Goal: Task Accomplishment & Management: Manage account settings

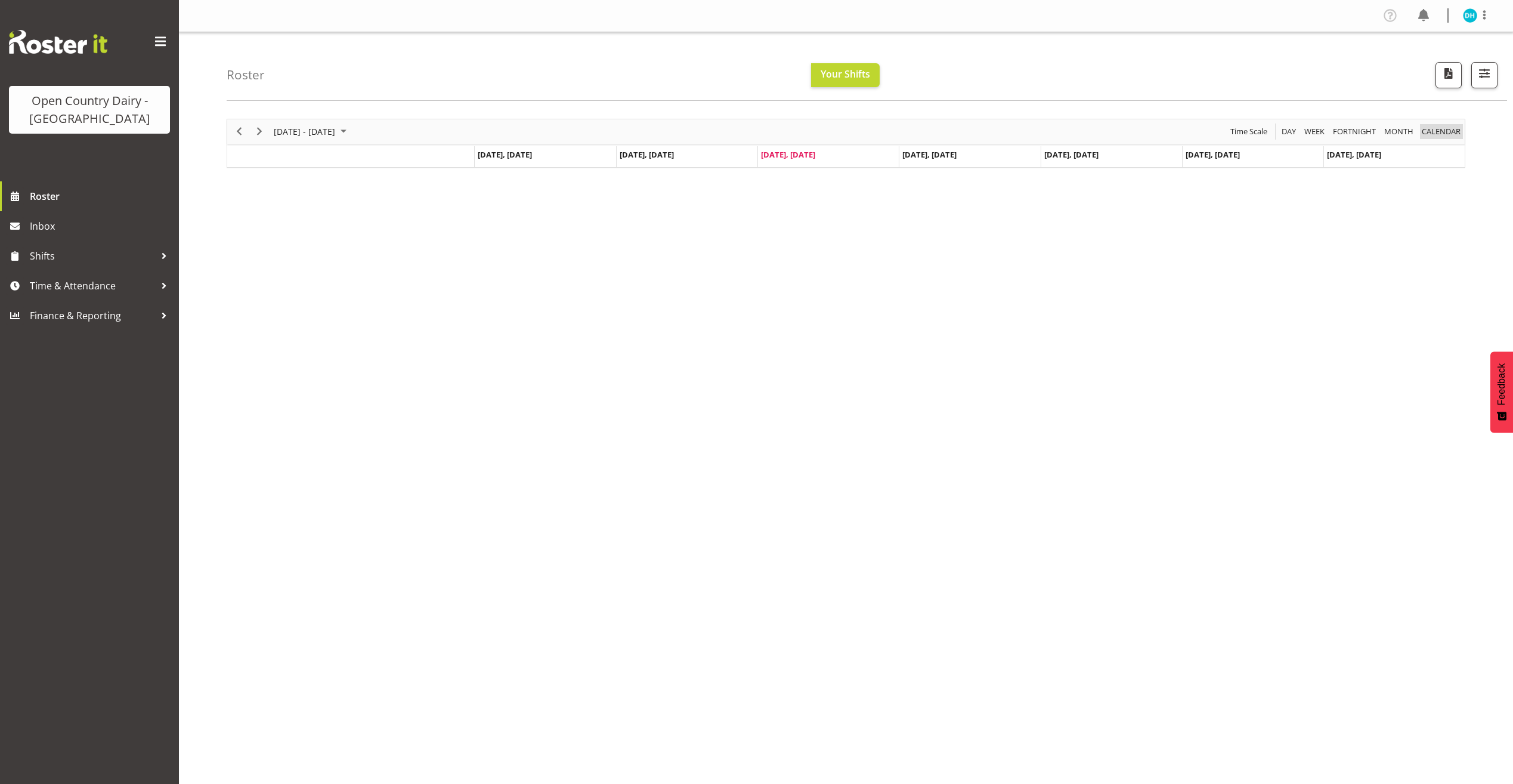
click at [1456, 129] on span "calendar" at bounding box center [1441, 130] width 42 height 14
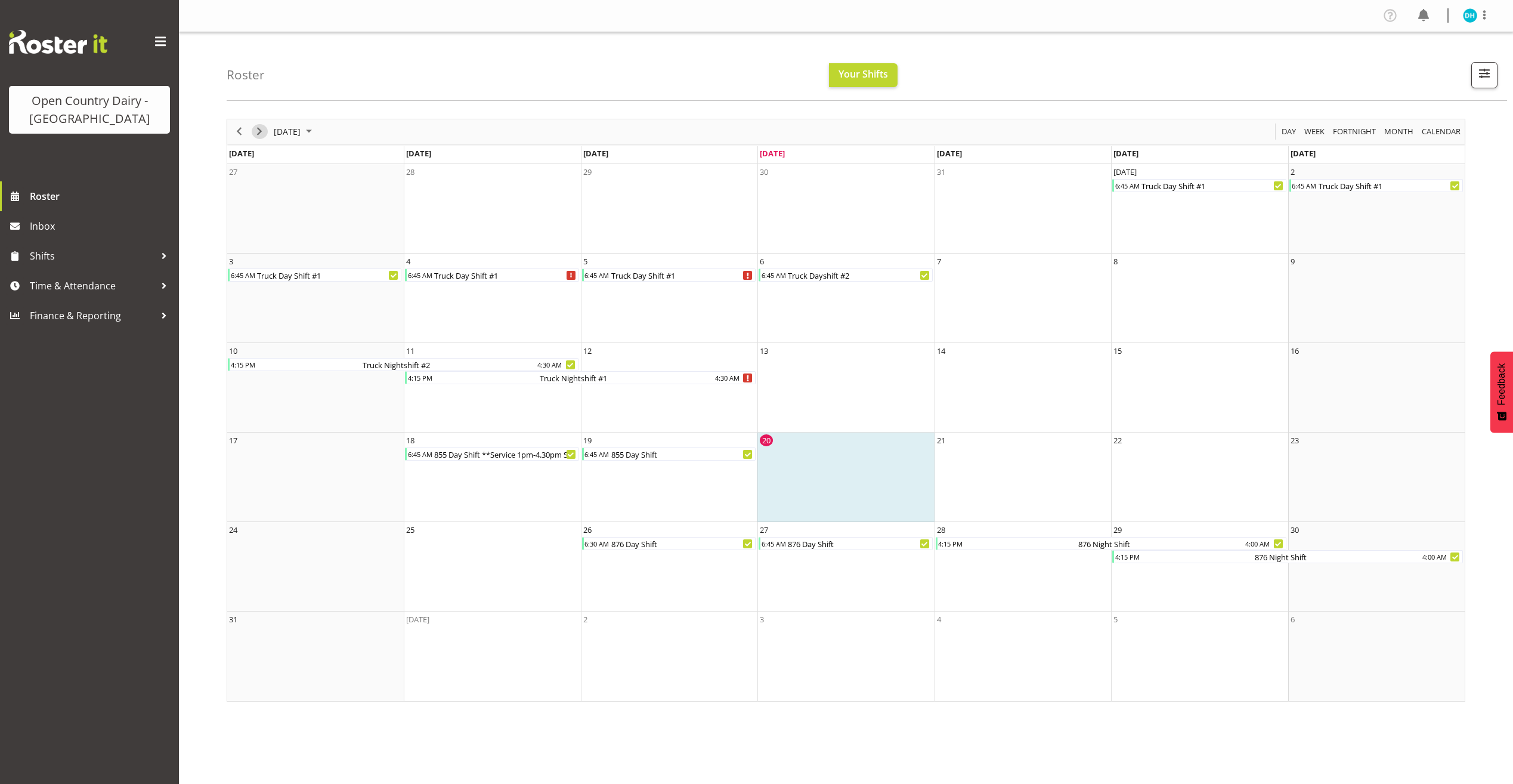
click at [262, 133] on span "Next" at bounding box center [259, 130] width 14 height 14
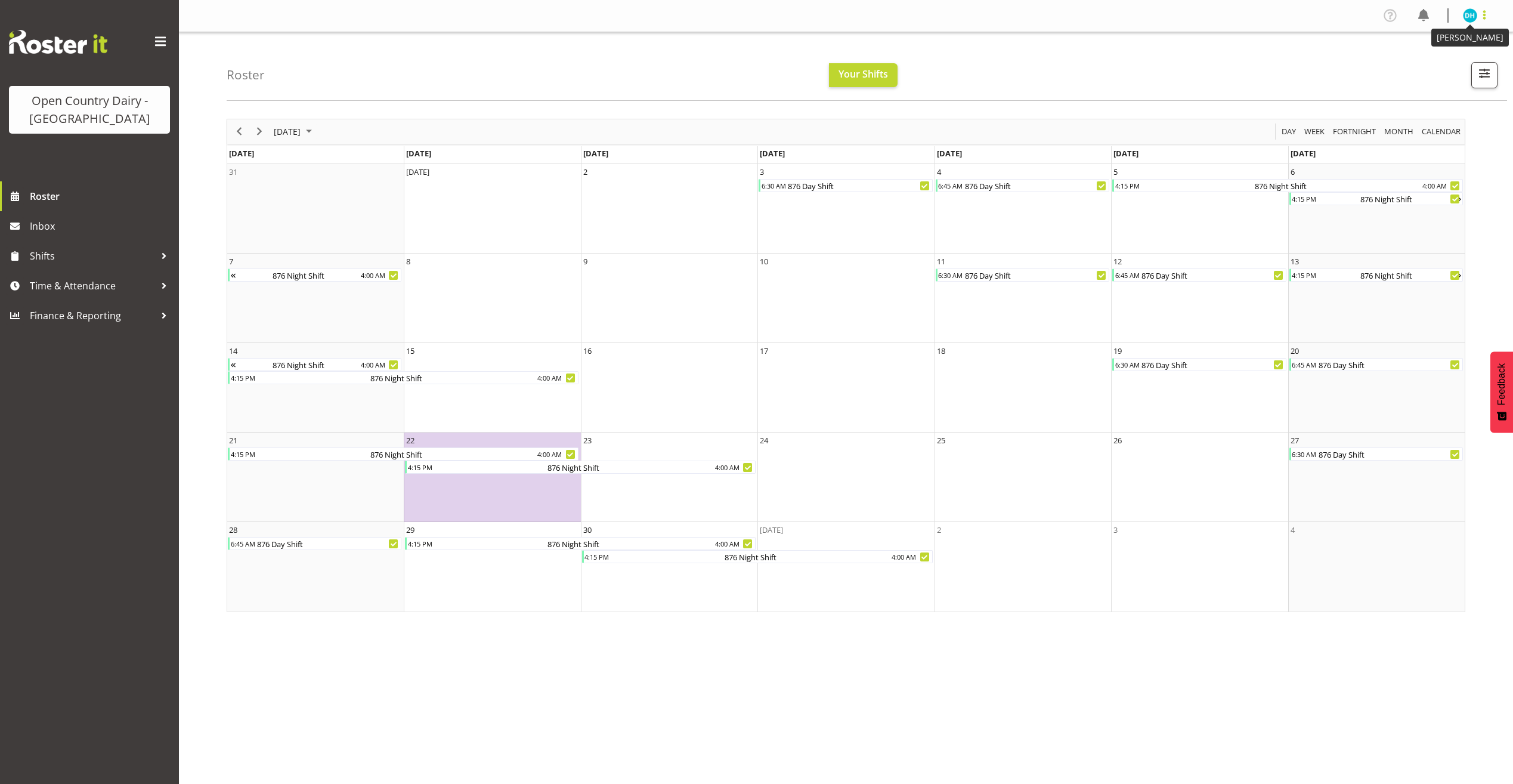
click at [1477, 19] on span at bounding box center [1484, 14] width 14 height 14
click at [1462, 35] on link "Profile" at bounding box center [1434, 41] width 115 height 21
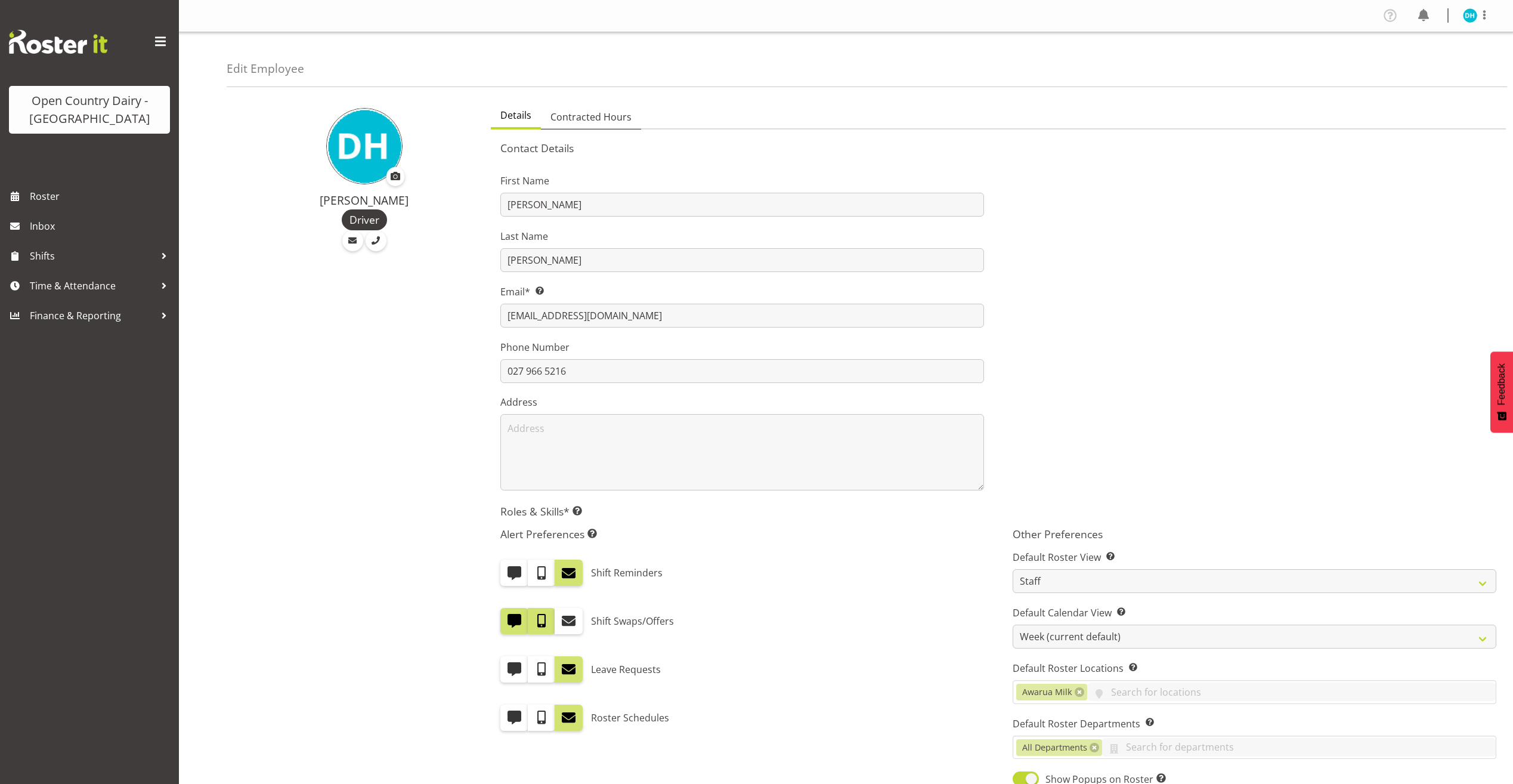
click at [609, 121] on span "Contracted Hours" at bounding box center [591, 117] width 81 height 14
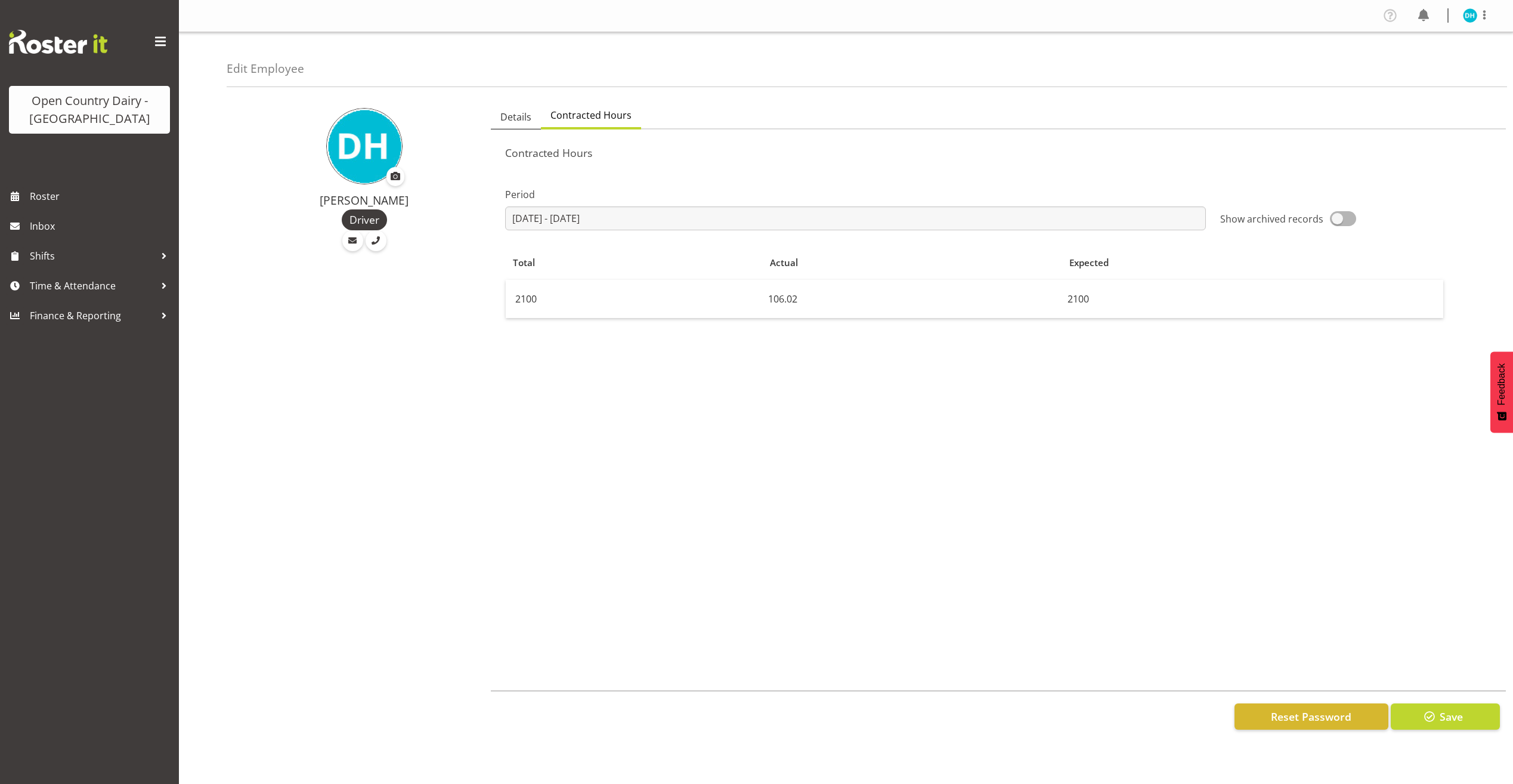
click at [518, 123] on span "Details" at bounding box center [516, 117] width 31 height 14
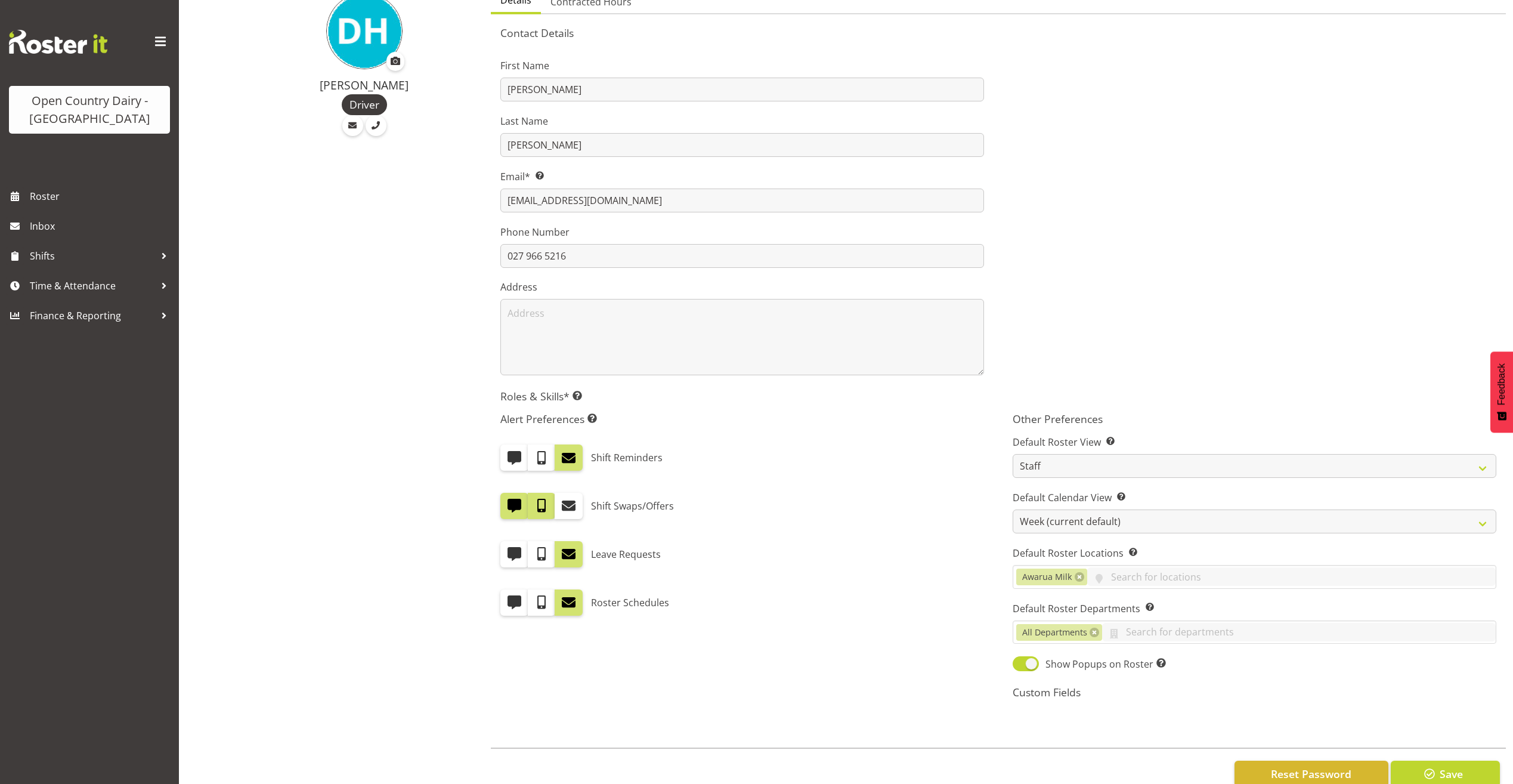
scroll to position [146, 0]
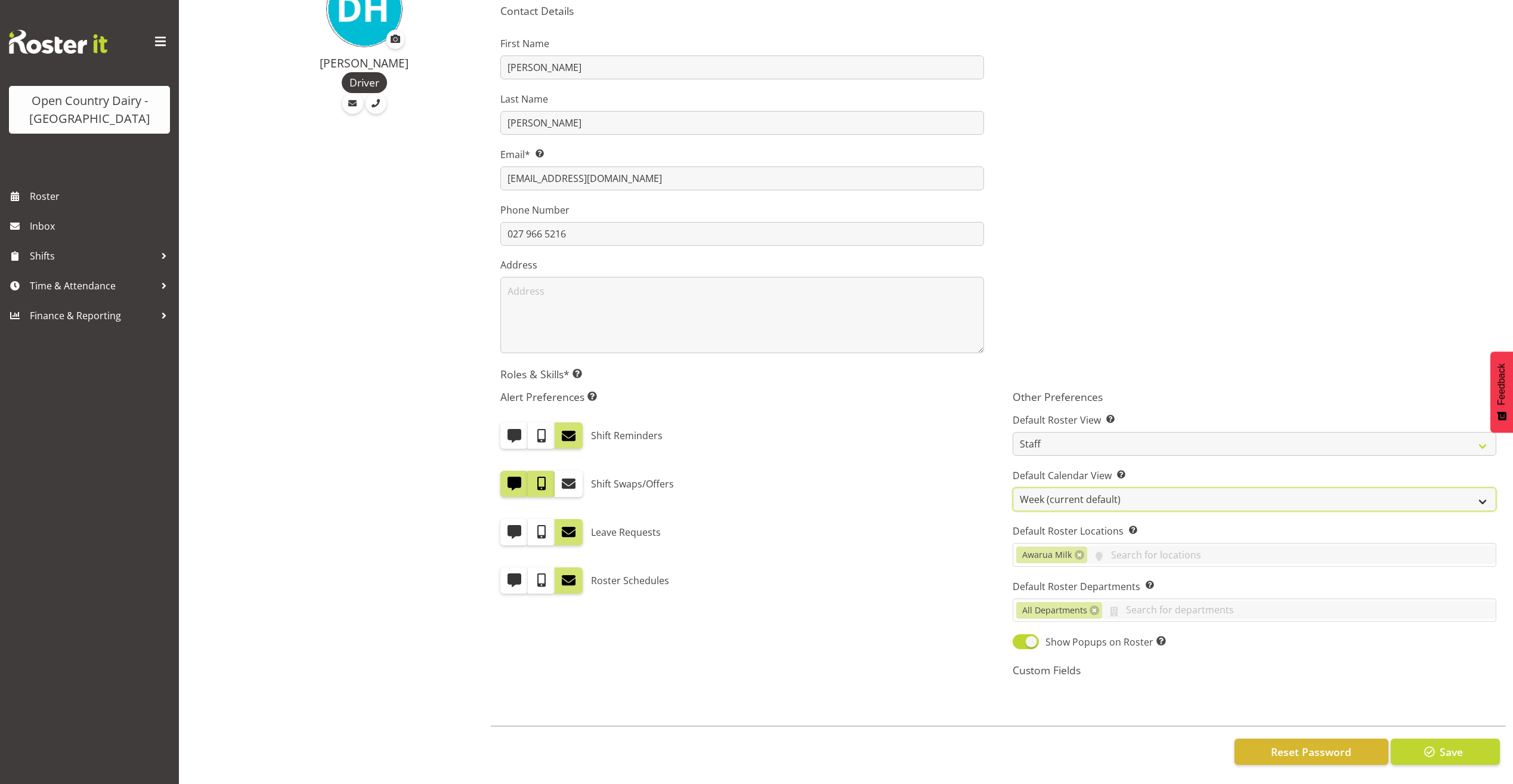
click at [1193, 488] on select "Day Timeline Day Week (current default) Timeline Week Fortnight Month Calendar" at bounding box center [1254, 499] width 484 height 24
select select "Month"
click at [1013, 488] on select "Day Timeline Day Week (current default) Timeline Week Fortnight Month Calendar" at bounding box center [1254, 499] width 484 height 24
click at [1450, 743] on span "Save" at bounding box center [1451, 751] width 23 height 15
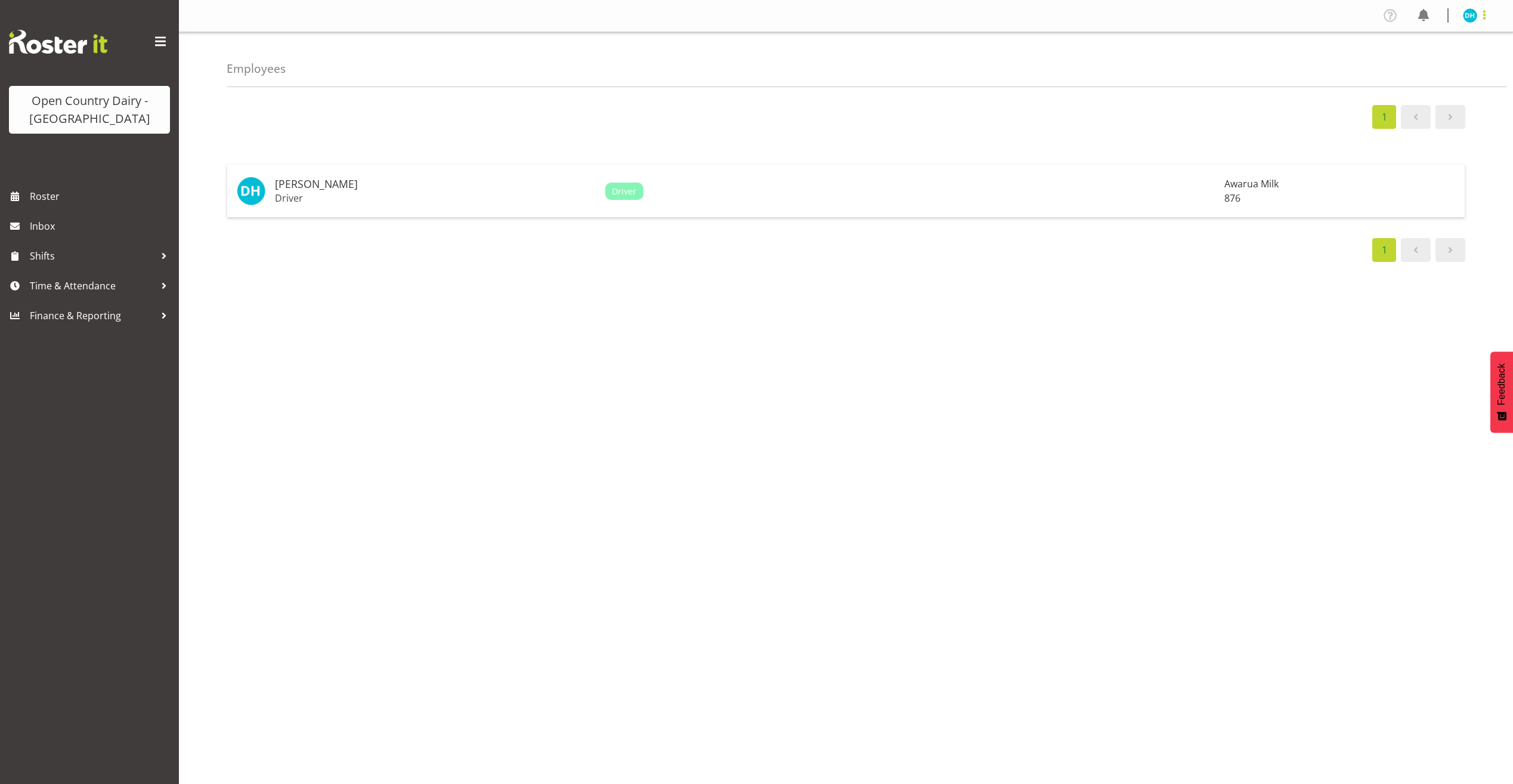
click at [1477, 14] on span at bounding box center [1484, 14] width 14 height 14
click at [1456, 38] on link "Profile" at bounding box center [1434, 41] width 115 height 21
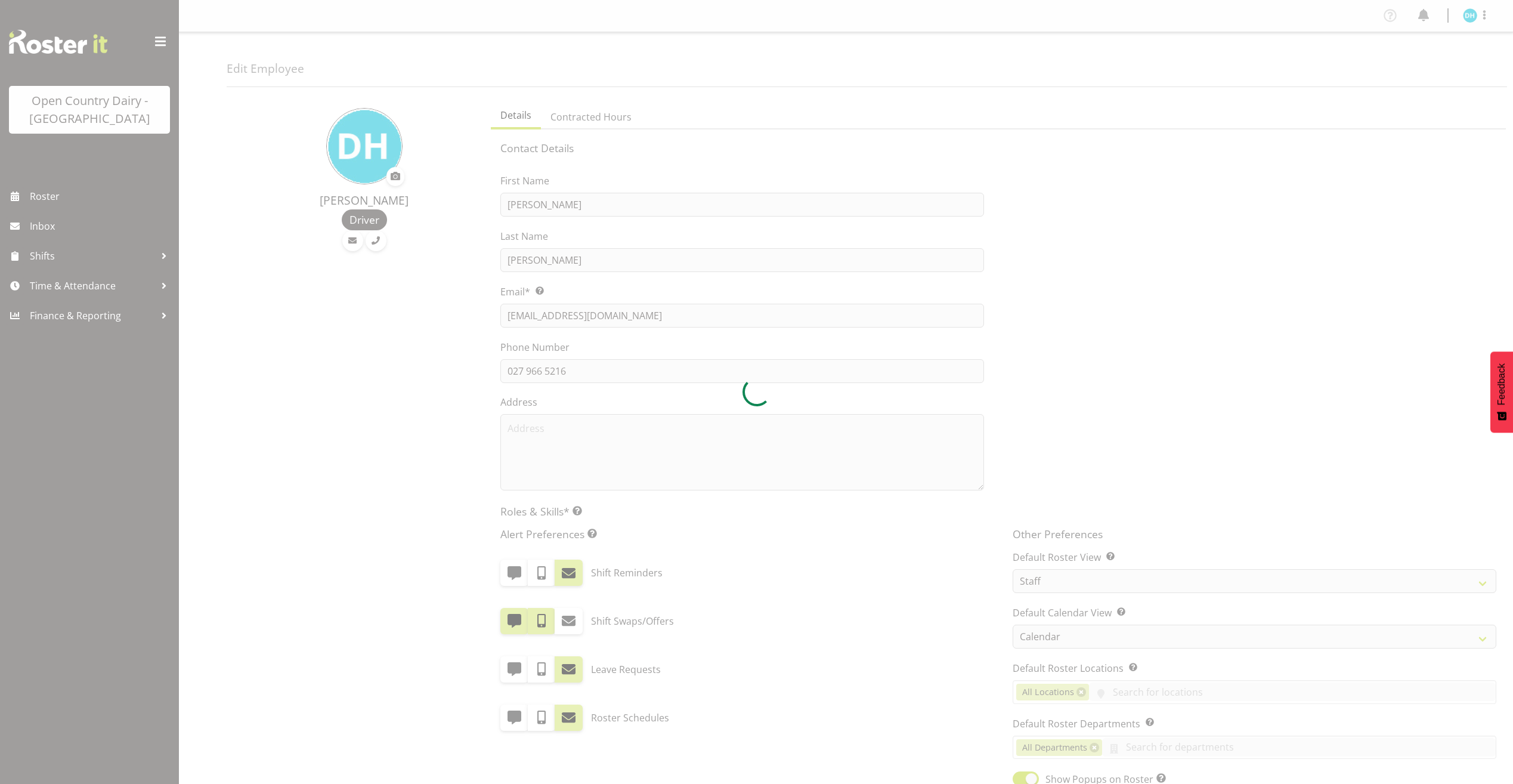
select select "Month"
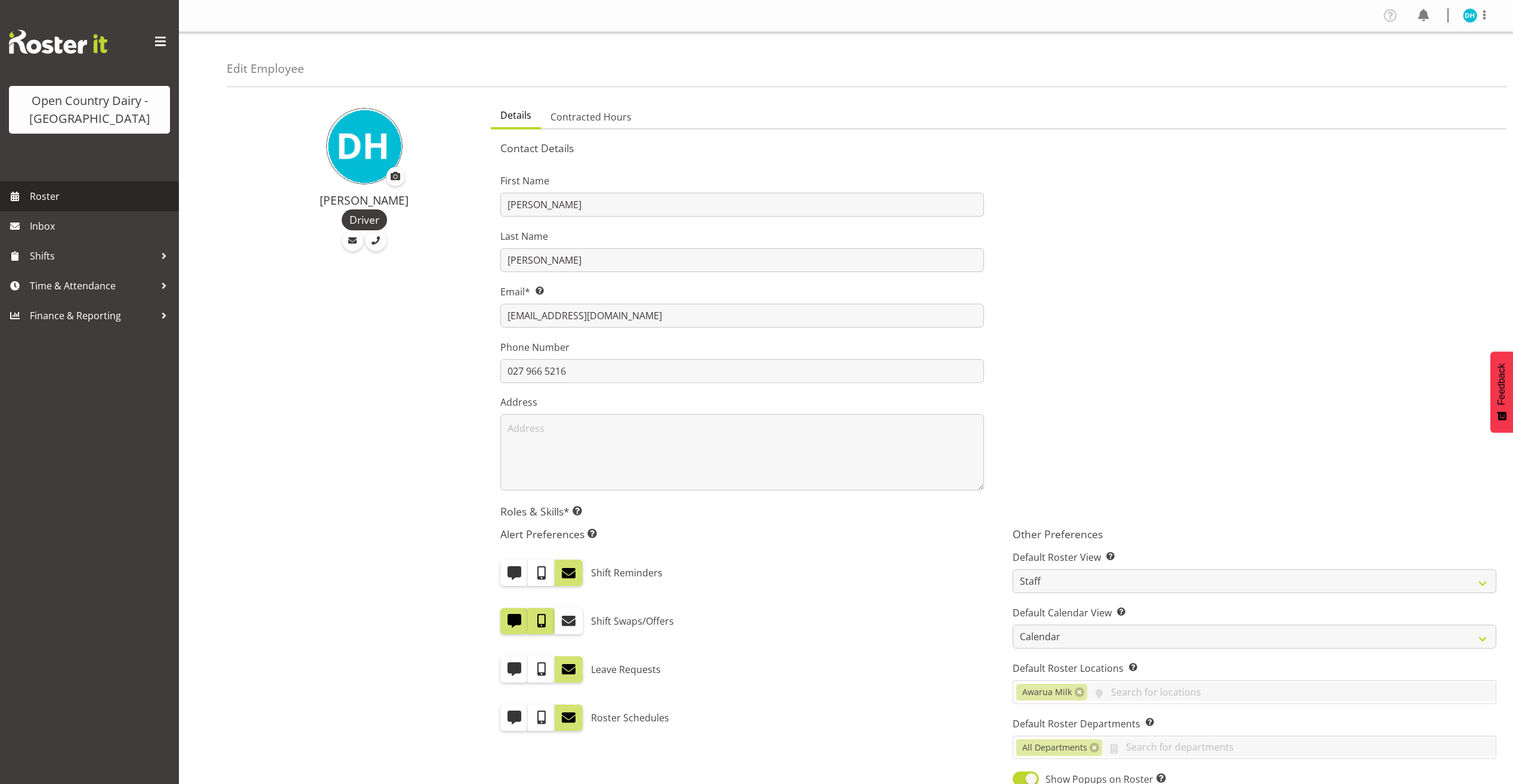
click at [91, 184] on link "Roster" at bounding box center [89, 196] width 179 height 30
